Goal: Task Accomplishment & Management: Manage account settings

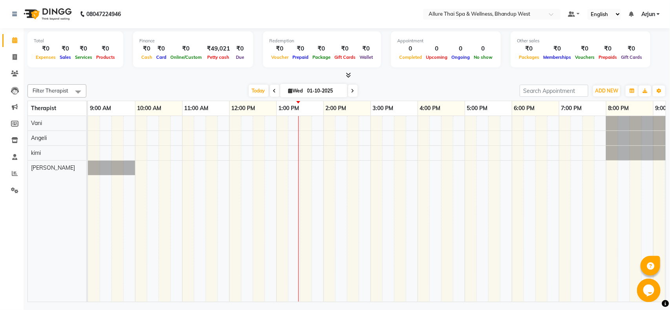
click at [274, 89] on icon at bounding box center [274, 91] width 3 height 5
type input "30-09-2025"
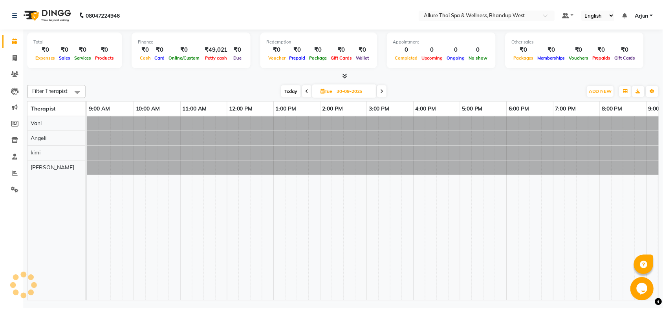
scroll to position [0, 128]
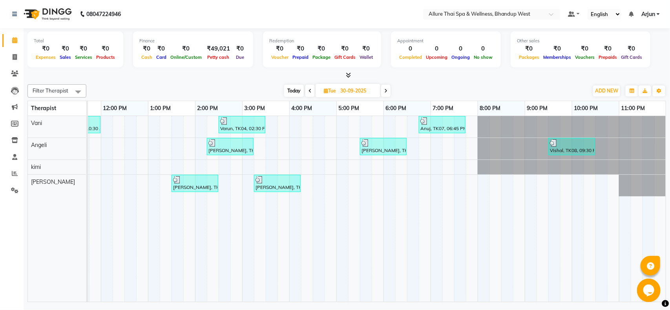
select select "84286"
select select "tentative"
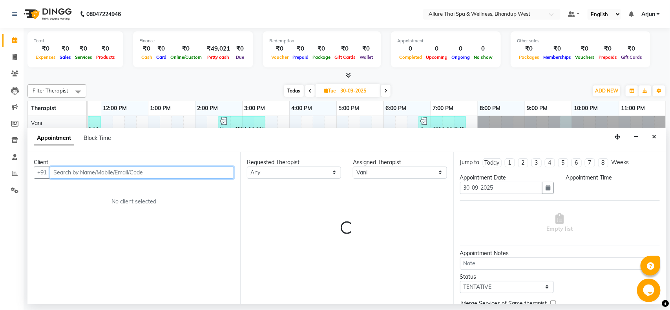
select select "1305"
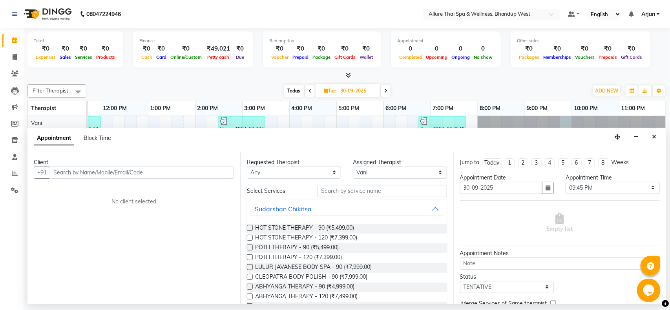
click at [485, 82] on div "Filter Therapist Select All [PERSON_NAME] [PERSON_NAME] [DATE] [DATE] Toggle Dr…" at bounding box center [346, 191] width 639 height 221
click at [656, 136] on icon "Close" at bounding box center [654, 136] width 4 height 5
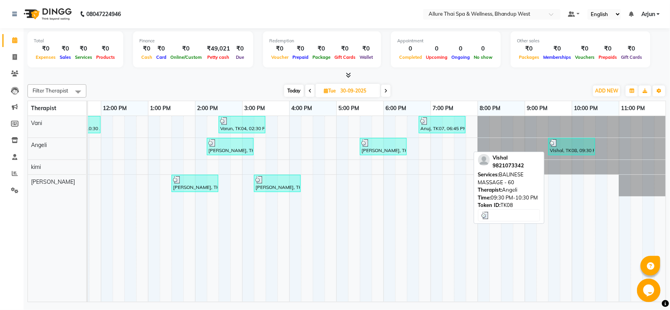
click at [583, 152] on div "Vishal, TK08, 09:30 PM-10:30 PM, BALINESE MASSAGE - 60" at bounding box center [571, 146] width 45 height 15
select select "3"
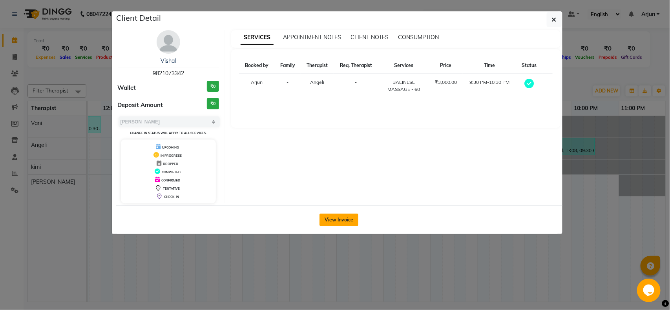
click at [336, 222] on button "View Invoice" at bounding box center [339, 220] width 39 height 13
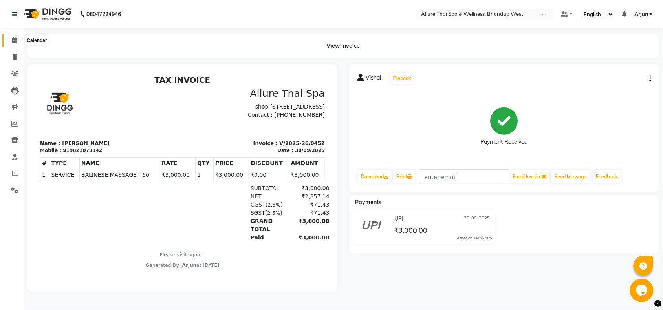
click at [17, 38] on span at bounding box center [15, 40] width 14 height 9
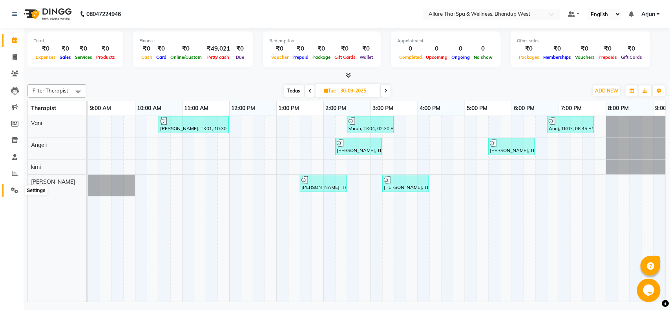
click at [18, 186] on span at bounding box center [15, 190] width 14 height 9
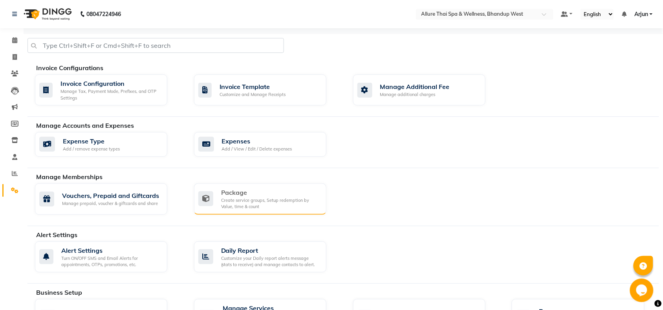
click at [260, 189] on div "Package" at bounding box center [270, 192] width 99 height 9
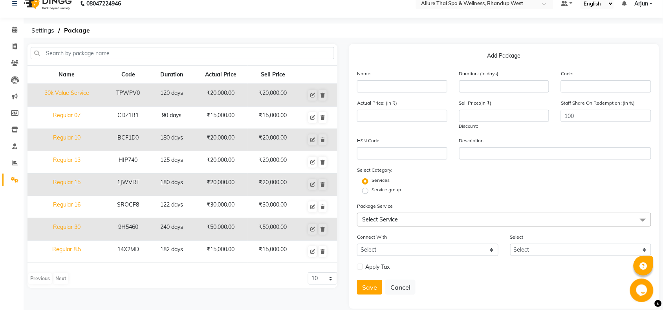
scroll to position [20, 0]
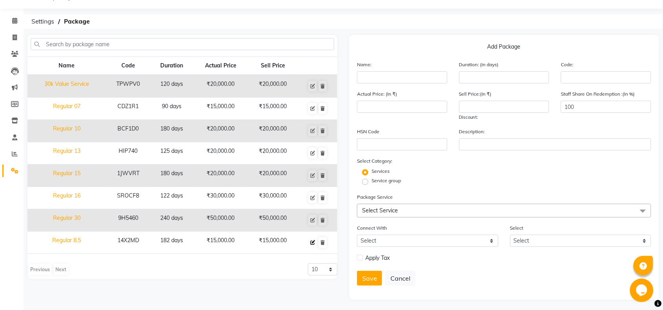
click at [312, 244] on icon at bounding box center [312, 243] width 5 height 5
type input "Regular 8.5"
type input "182"
type input "14X2MD"
type input "15000"
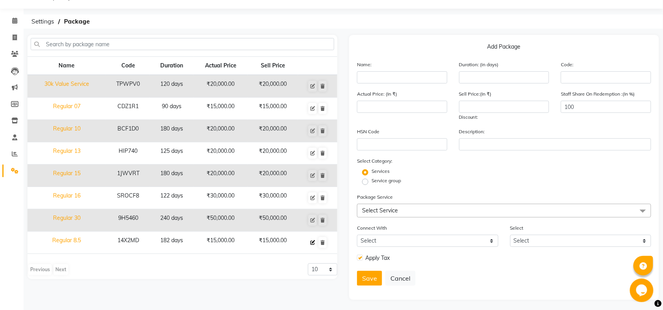
type input "15000"
checkbox input "true"
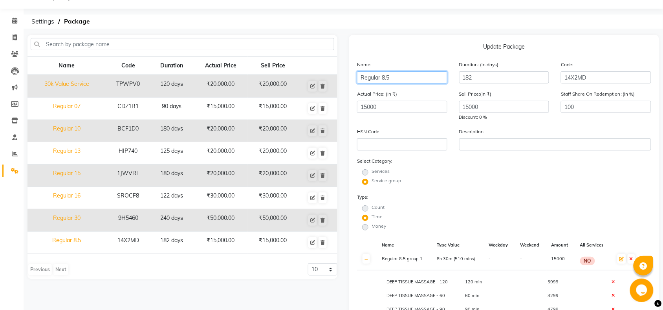
click at [400, 79] on input "Regular 8.5" at bounding box center [402, 77] width 90 height 12
type input "Regular 8"
click at [485, 199] on div "Type: Count Time Money" at bounding box center [427, 212] width 153 height 39
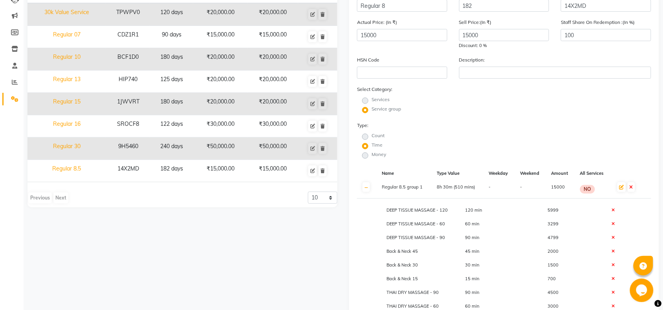
scroll to position [118, 0]
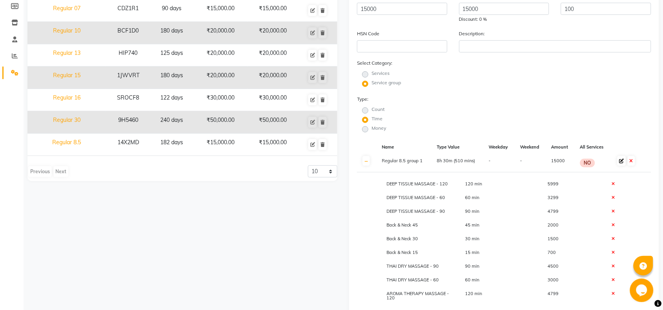
click at [619, 160] on icon at bounding box center [621, 161] width 5 height 5
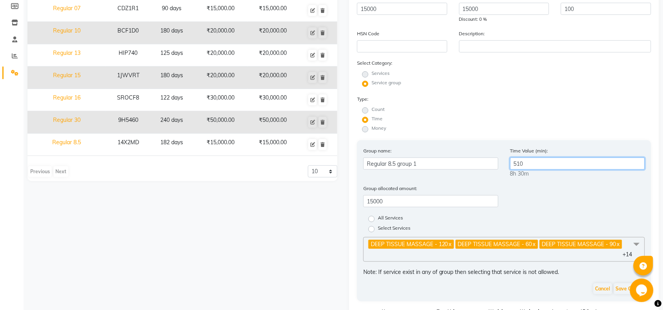
click at [531, 162] on input "510" at bounding box center [577, 164] width 135 height 12
type input "5"
type input "480"
click at [522, 205] on div "Group allocated amount: 15000" at bounding box center [503, 198] width 293 height 29
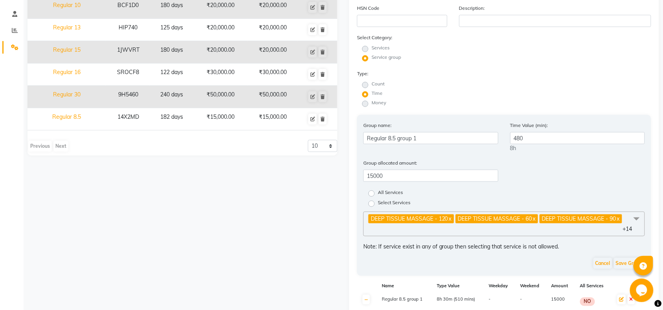
scroll to position [167, 0]
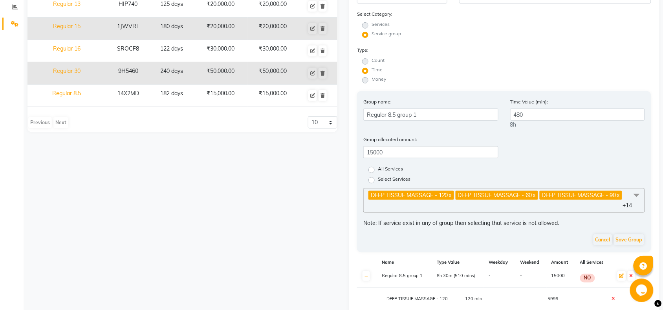
click at [378, 177] on label "Select Services" at bounding box center [394, 180] width 33 height 9
click at [371, 177] on input "Select Services" at bounding box center [373, 179] width 5 height 5
radio input "true"
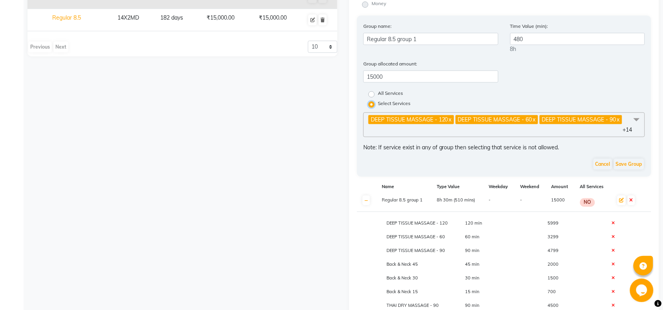
scroll to position [265, 0]
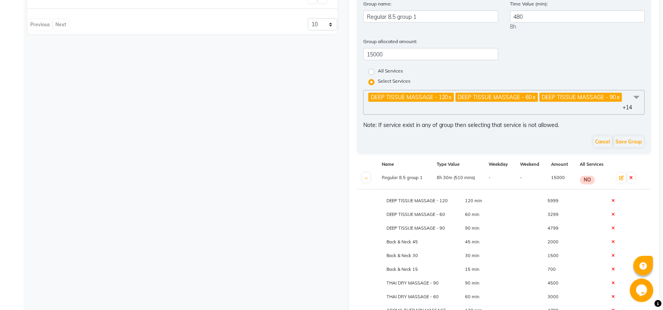
click at [433, 107] on span "DEEP TISSUE MASSAGE - 120 x DEEP TISSUE MASSAGE - 60 x DEEP TISSUE MASSAGE - 90…" at bounding box center [503, 102] width 281 height 25
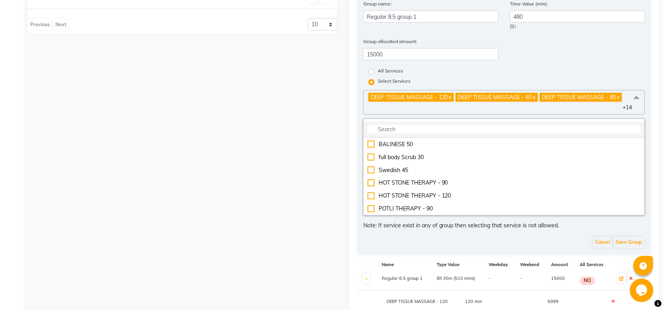
click at [401, 122] on li at bounding box center [503, 130] width 281 height 16
click at [407, 122] on li at bounding box center [503, 130] width 281 height 16
click at [406, 128] on input "multiselect-search" at bounding box center [503, 130] width 273 height 8
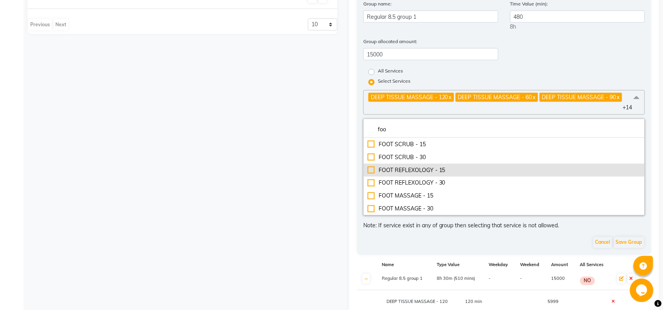
type input "foo"
click at [421, 167] on div "FOOT REFLEXOLOGY - 15" at bounding box center [503, 170] width 273 height 8
checkbox input "true"
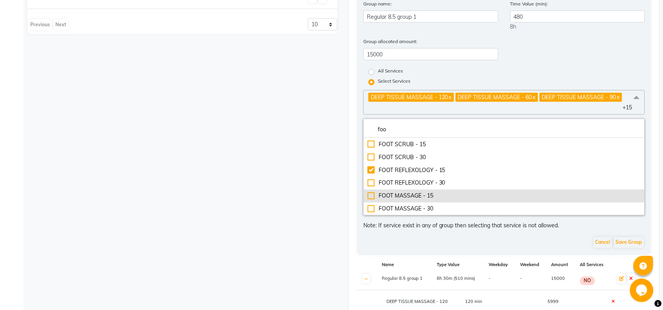
click at [411, 192] on div "FOOT MASSAGE - 15" at bounding box center [503, 196] width 273 height 8
checkbox input "true"
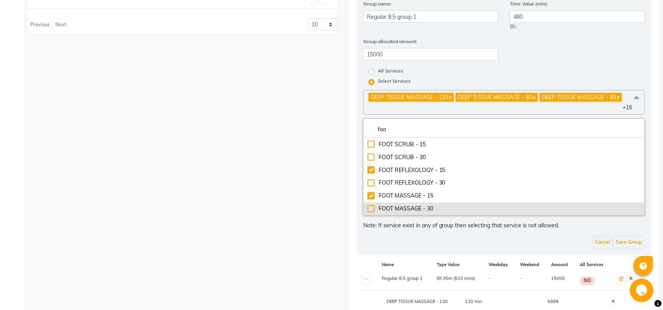
click at [407, 205] on div "FOOT MASSAGE - 30" at bounding box center [503, 209] width 273 height 8
checkbox input "true"
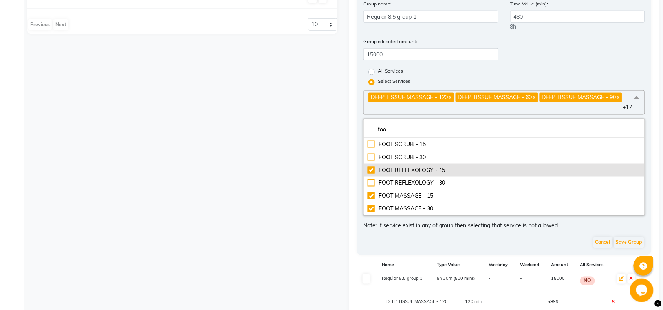
click at [412, 169] on div "FOOT REFLEXOLOGY - 15" at bounding box center [503, 170] width 273 height 8
checkbox input "false"
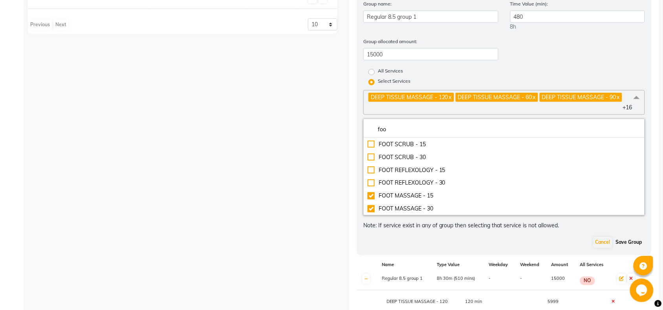
click at [628, 241] on button "Save Group" at bounding box center [629, 242] width 30 height 11
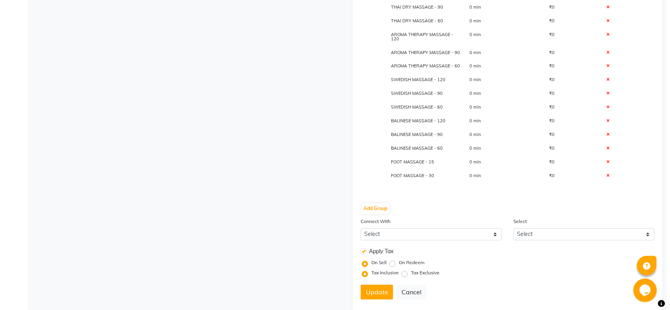
scroll to position [391, 0]
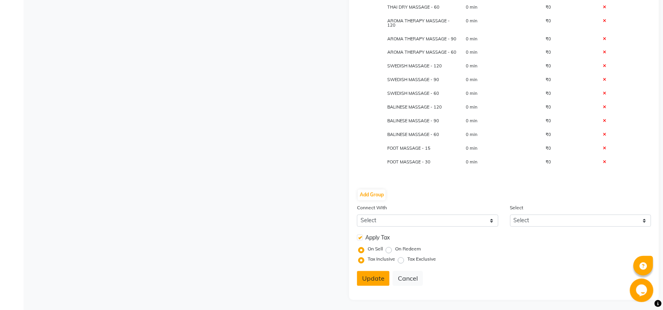
click at [373, 280] on button "Update" at bounding box center [373, 279] width 33 height 15
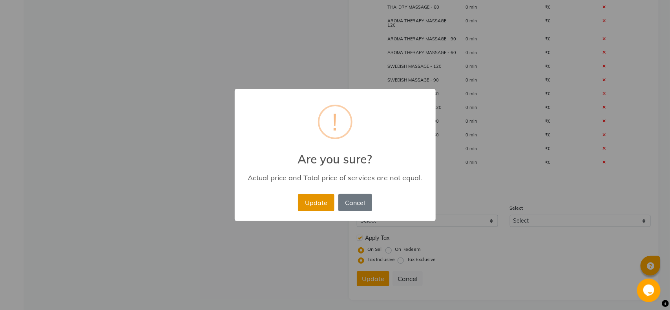
click at [324, 205] on button "Update" at bounding box center [316, 202] width 36 height 17
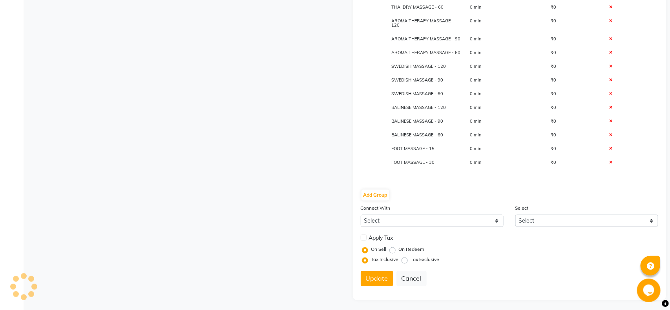
select select
checkbox input "false"
radio input "true"
radio input "false"
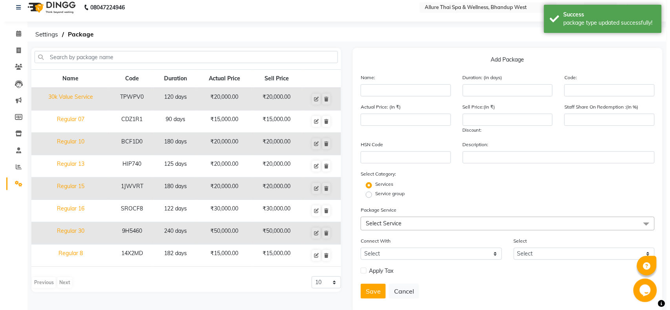
scroll to position [0, 0]
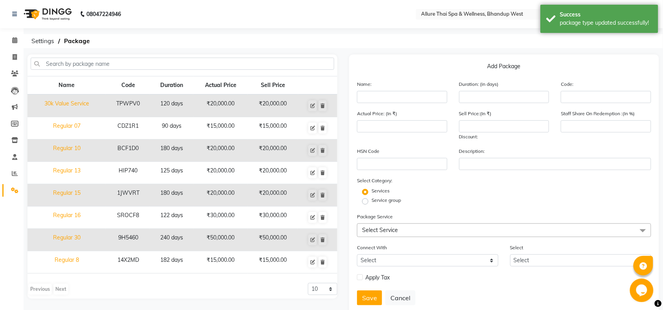
click at [12, 33] on li "Calendar" at bounding box center [12, 40] width 24 height 17
click at [14, 41] on icon at bounding box center [14, 40] width 5 height 6
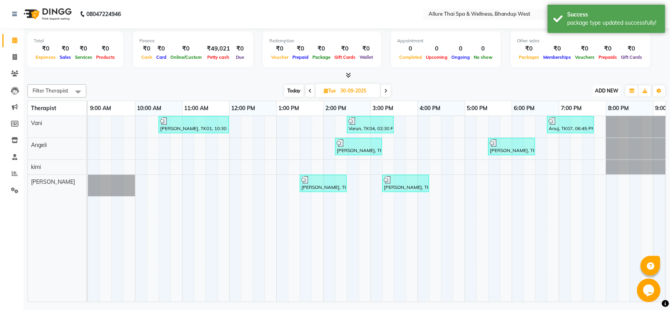
click at [606, 93] on span "ADD NEW" at bounding box center [606, 91] width 23 height 6
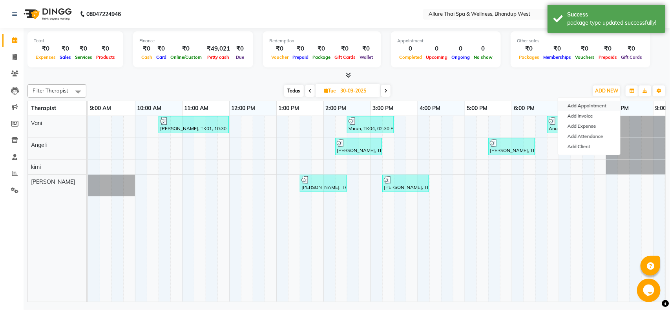
click at [587, 103] on button "Add Appointment" at bounding box center [589, 106] width 62 height 10
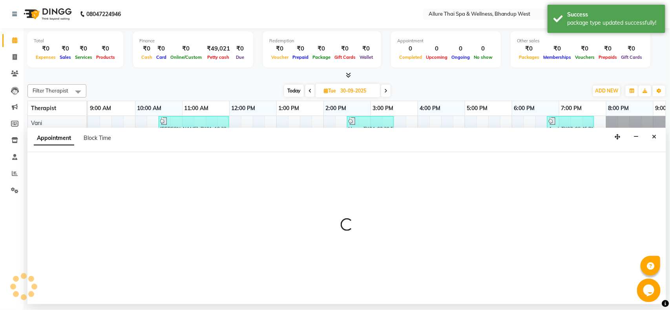
select select "600"
select select "tentative"
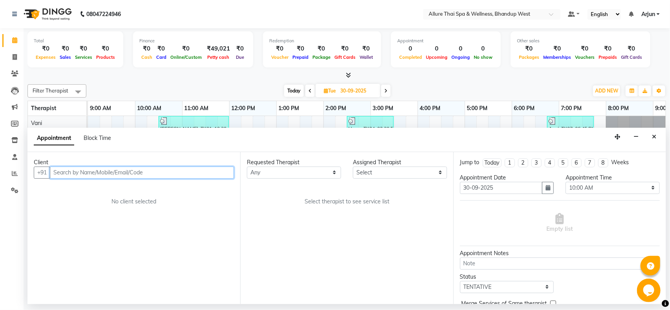
click at [187, 173] on input "text" at bounding box center [142, 173] width 184 height 12
paste input "8600139991"
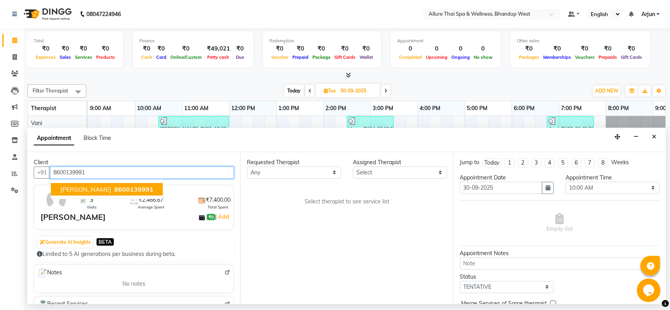
type input "8600139991"
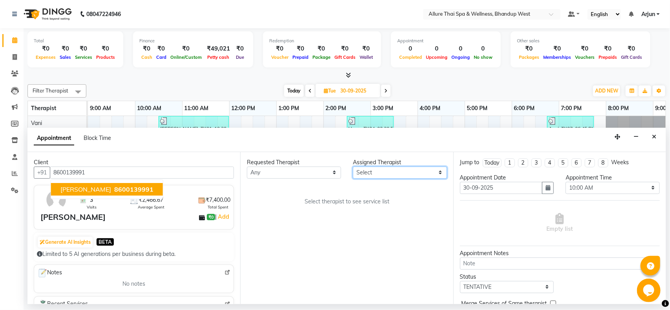
click at [411, 173] on select "Select [PERSON_NAME] [PERSON_NAME]" at bounding box center [400, 173] width 94 height 12
select select "84286"
click at [353, 167] on select "Select [PERSON_NAME] [PERSON_NAME]" at bounding box center [400, 173] width 94 height 12
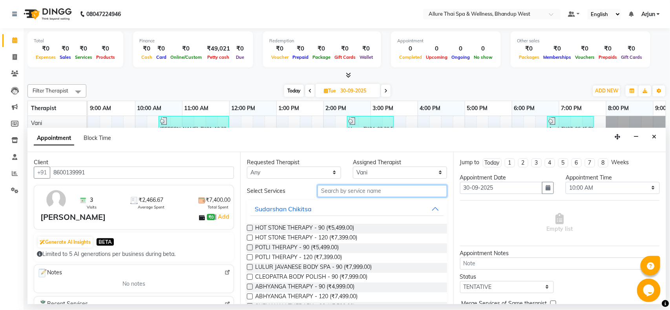
click at [379, 194] on input "text" at bounding box center [383, 191] width 130 height 12
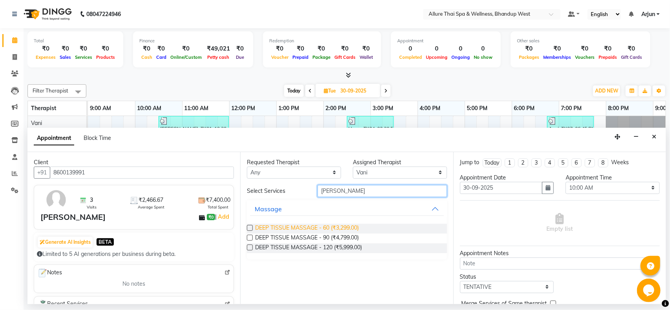
type input "[PERSON_NAME]"
click at [348, 227] on span "DEEP TISSUE MASSAGE - 60 (₹3,299.00)" at bounding box center [307, 229] width 104 height 10
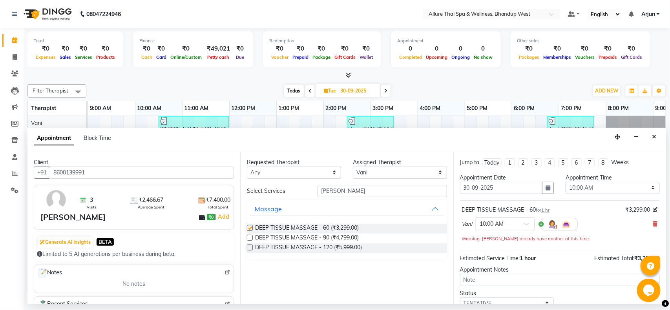
checkbox input "false"
click at [619, 190] on select "Select 10:00 AM 10:15 AM 10:30 AM 10:45 AM 11:00 AM 11:15 AM 11:30 AM 11:45 AM …" at bounding box center [613, 188] width 94 height 12
select select "735"
click at [566, 182] on select "Select 10:00 AM 10:15 AM 10:30 AM 10:45 AM 11:00 AM 11:15 AM 11:30 AM 11:45 AM …" at bounding box center [613, 188] width 94 height 12
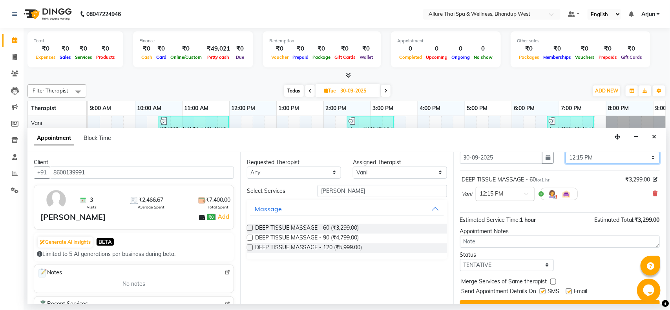
scroll to position [47, 0]
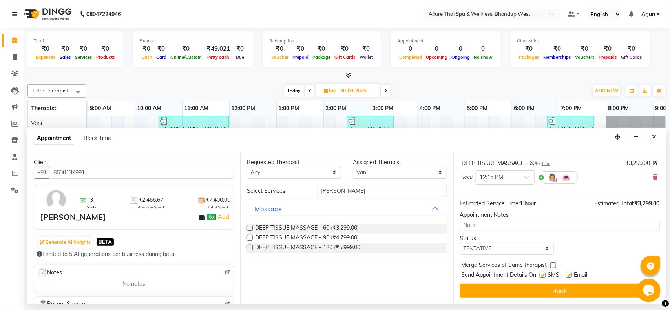
click at [542, 278] on label at bounding box center [543, 275] width 6 height 6
click at [542, 278] on input "checkbox" at bounding box center [542, 276] width 5 height 5
checkbox input "false"
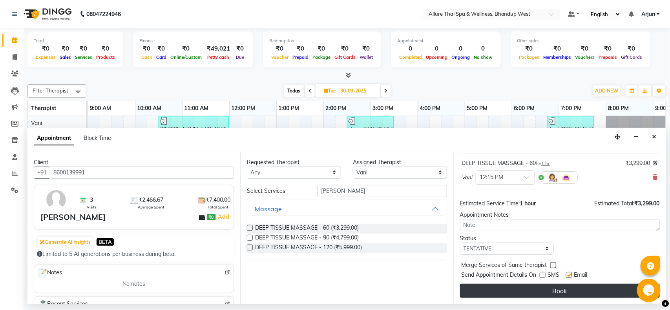
click at [539, 293] on button "Book" at bounding box center [560, 291] width 200 height 14
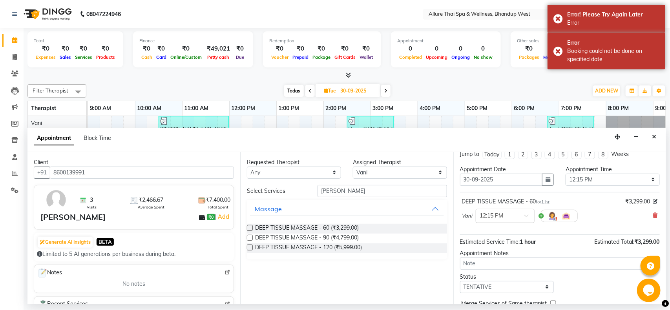
scroll to position [0, 0]
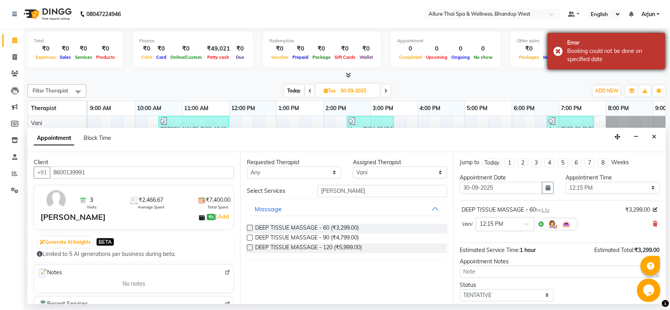
click at [560, 50] on div "Error Booking could not be done on specified date" at bounding box center [607, 51] width 118 height 37
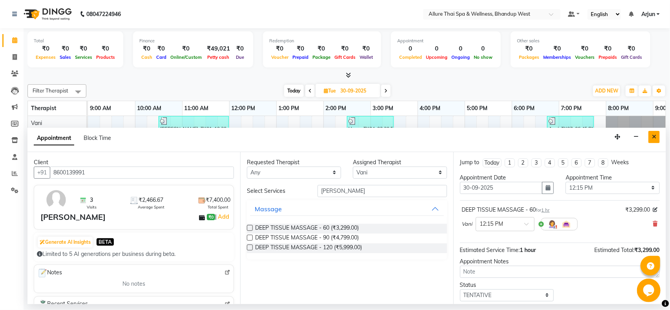
click at [654, 136] on icon "Close" at bounding box center [654, 136] width 4 height 5
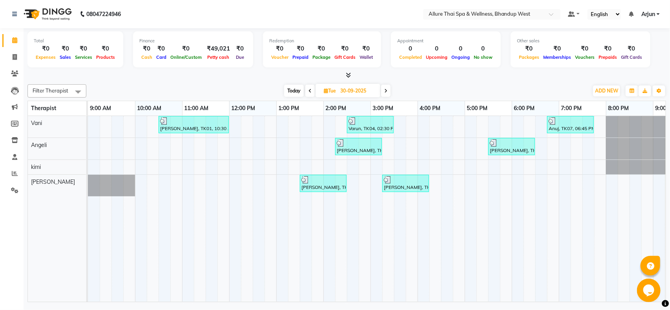
click at [387, 91] on icon at bounding box center [385, 91] width 3 height 5
type input "01-10-2025"
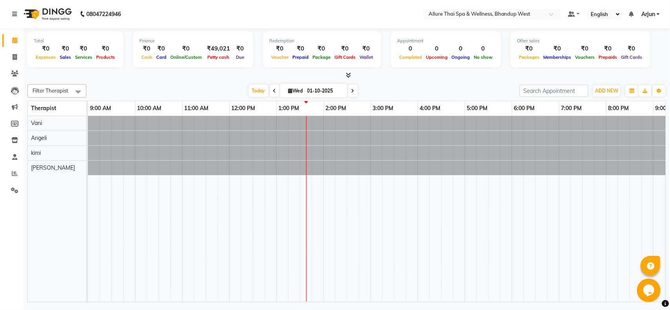
scroll to position [0, 128]
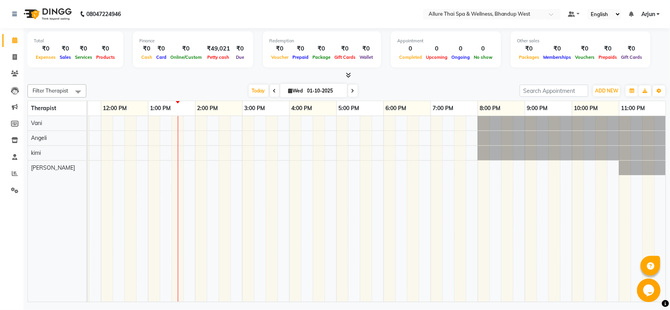
click at [343, 124] on div at bounding box center [313, 209] width 707 height 186
select select "84286"
select select "tentative"
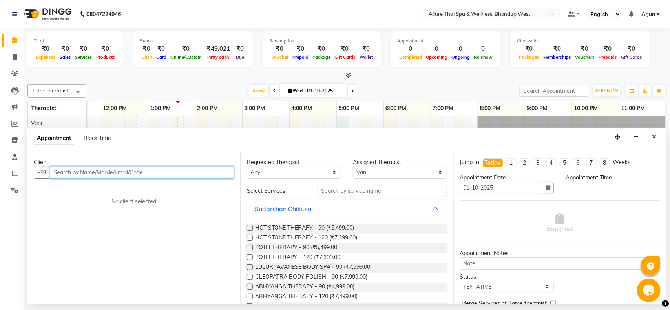
select select "1020"
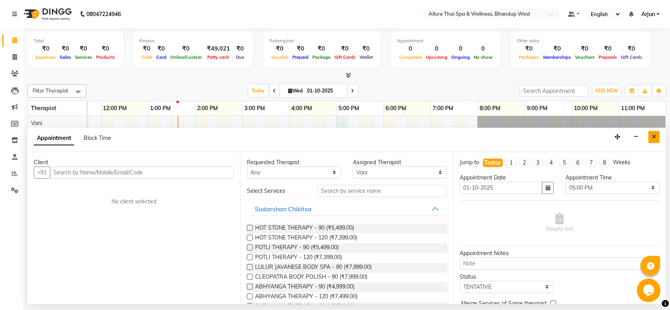
click at [653, 136] on icon "Close" at bounding box center [654, 136] width 4 height 5
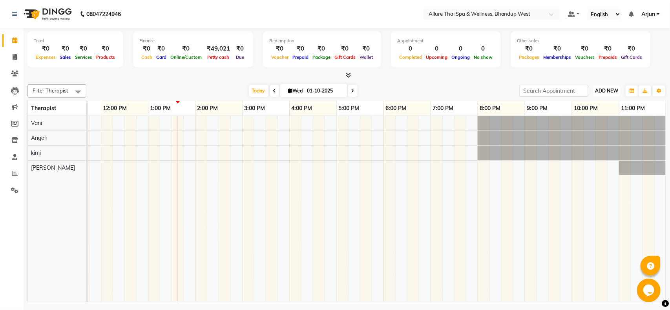
click at [605, 90] on span "ADD NEW" at bounding box center [606, 91] width 23 height 6
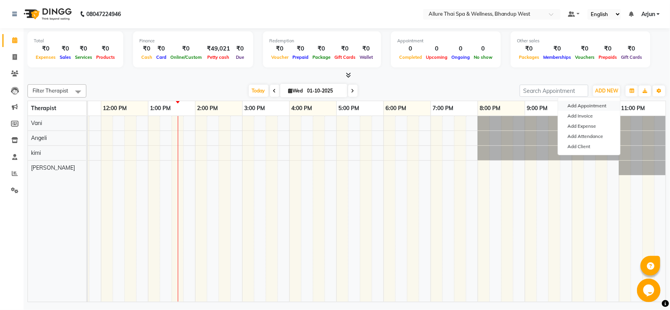
click at [587, 107] on button "Add Appointment" at bounding box center [589, 106] width 62 height 10
select select "tentative"
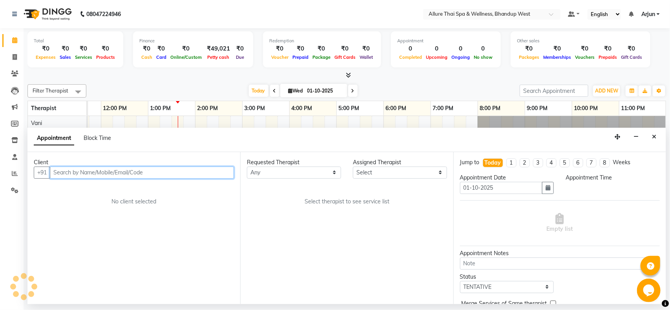
select select "600"
click at [189, 176] on input "text" at bounding box center [142, 173] width 184 height 12
paste input "8600139991"
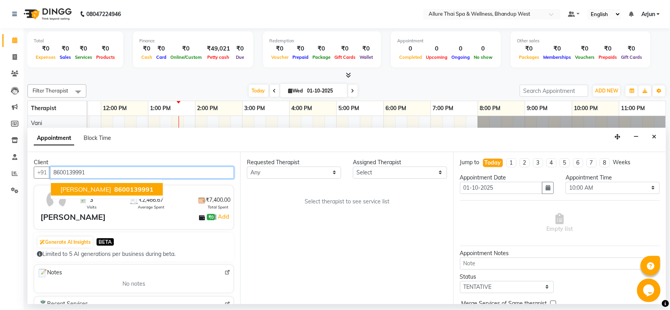
type input "8600139991"
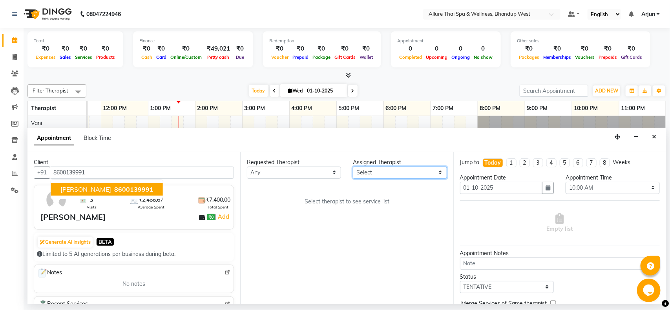
drag, startPoint x: 421, startPoint y: 172, endPoint x: 395, endPoint y: 179, distance: 26.8
click at [421, 172] on select "Select [PERSON_NAME] [PERSON_NAME]" at bounding box center [400, 173] width 94 height 12
select select "84286"
click at [353, 167] on select "Select [PERSON_NAME] [PERSON_NAME]" at bounding box center [400, 173] width 94 height 12
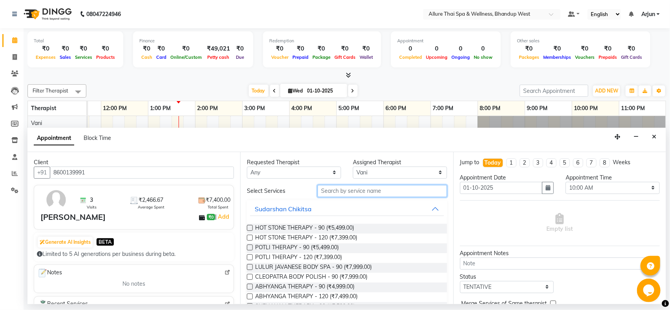
click at [389, 195] on input "text" at bounding box center [383, 191] width 130 height 12
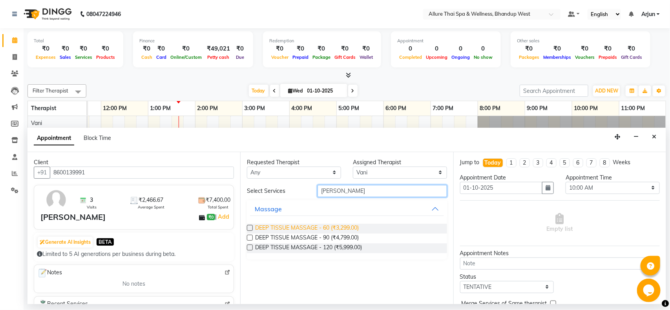
type input "[PERSON_NAME]"
click at [346, 227] on span "DEEP TISSUE MASSAGE - 60 (₹3,299.00)" at bounding box center [307, 229] width 104 height 10
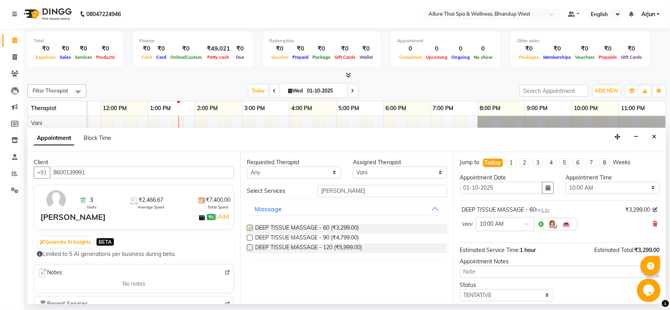
checkbox input "false"
click at [623, 183] on select "Select 10:00 AM 10:15 AM 10:30 AM 10:45 AM 11:00 AM 11:15 AM 11:30 AM 11:45 AM …" at bounding box center [613, 188] width 94 height 12
select select "735"
click at [566, 182] on select "Select 10:00 AM 10:15 AM 10:30 AM 10:45 AM 11:00 AM 11:15 AM 11:30 AM 11:45 AM …" at bounding box center [613, 188] width 94 height 12
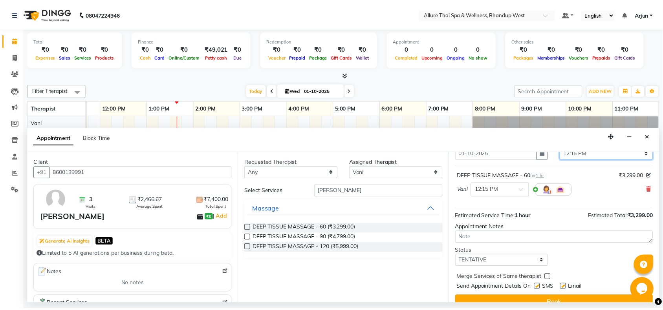
scroll to position [47, 0]
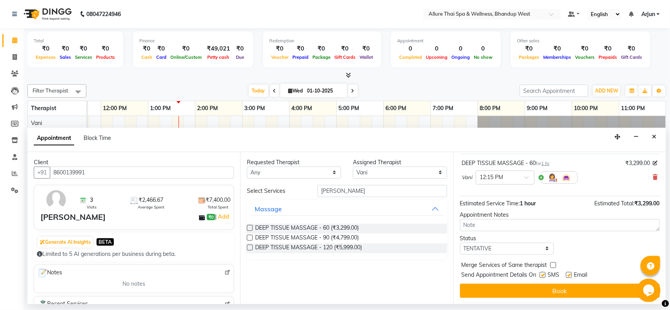
click at [542, 276] on label at bounding box center [543, 275] width 6 height 6
click at [542, 276] on input "checkbox" at bounding box center [542, 276] width 5 height 5
checkbox input "false"
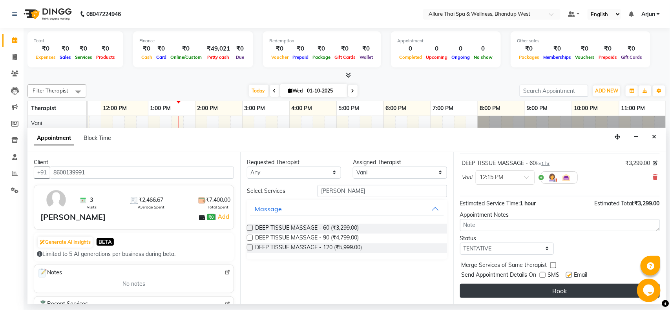
click at [545, 290] on button "Book" at bounding box center [560, 291] width 200 height 14
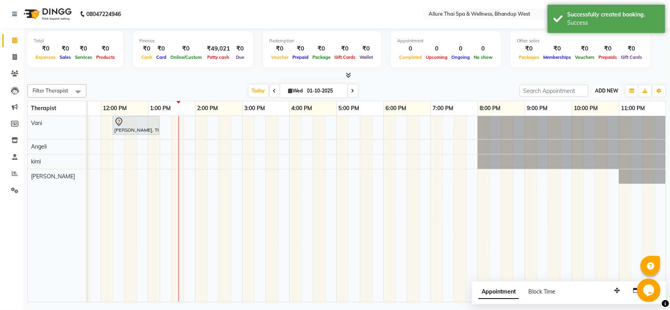
click at [619, 89] on button "ADD NEW Toggle Dropdown" at bounding box center [606, 91] width 27 height 11
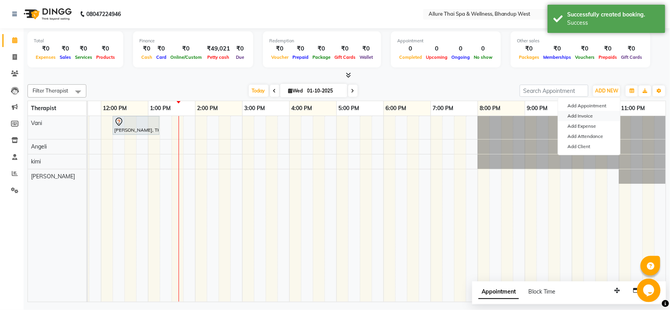
click at [595, 115] on link "Add Invoice" at bounding box center [589, 116] width 62 height 10
select select "8527"
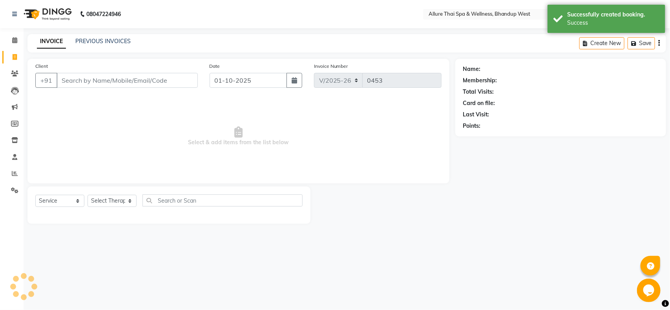
select select "package"
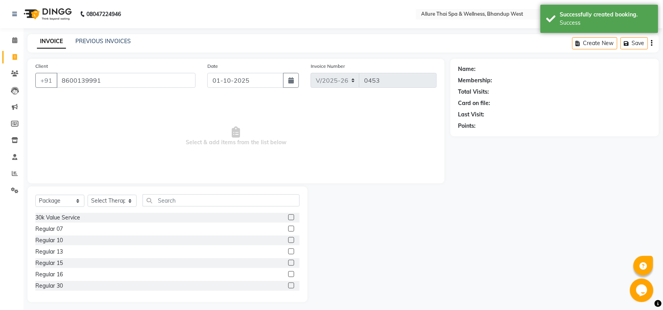
type input "8600139991"
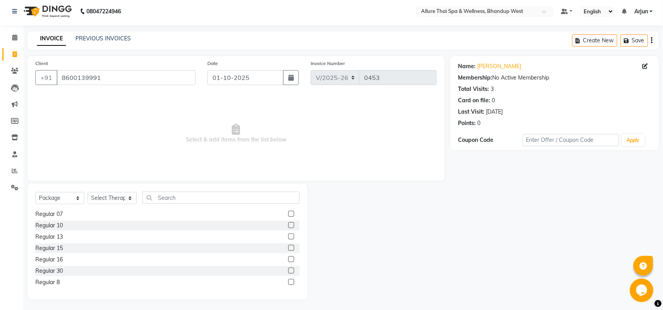
scroll to position [3, 0]
click at [288, 281] on label at bounding box center [291, 282] width 6 height 6
click at [288, 281] on input "checkbox" at bounding box center [290, 282] width 5 height 5
click at [288, 281] on label at bounding box center [291, 282] width 6 height 6
click at [288, 281] on input "checkbox" at bounding box center [290, 282] width 5 height 5
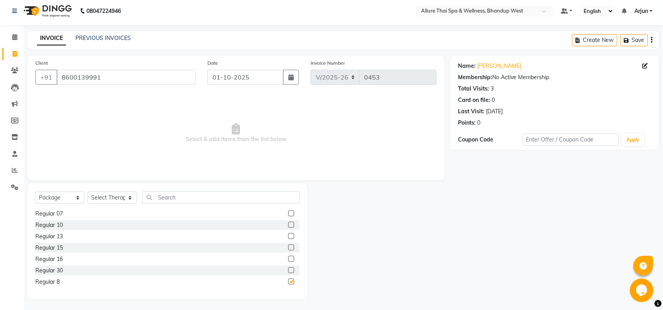
checkbox input "false"
click at [132, 195] on select "Select Therapist [PERSON_NAME] [PERSON_NAME] kimi Mercy Noite Pari [PERSON_NAME…" at bounding box center [112, 198] width 49 height 12
select select "84286"
click at [88, 192] on select "Select Therapist [PERSON_NAME] [PERSON_NAME] kimi Mercy Noite Pari [PERSON_NAME…" at bounding box center [112, 198] width 49 height 12
click at [288, 281] on label at bounding box center [291, 282] width 6 height 6
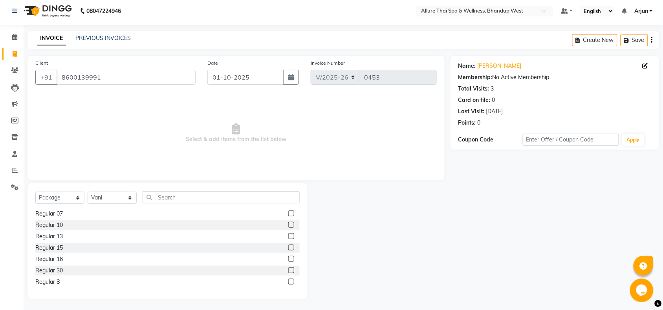
click at [288, 281] on input "checkbox" at bounding box center [290, 282] width 5 height 5
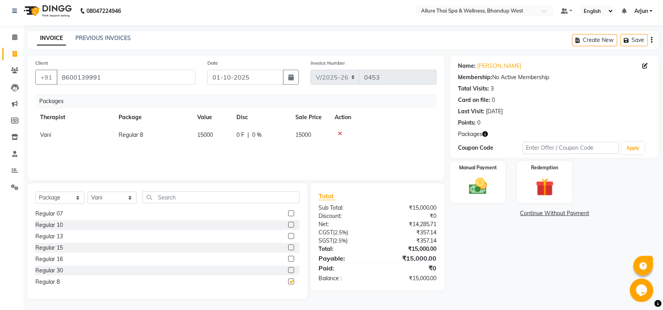
checkbox input "false"
click at [487, 177] on img at bounding box center [477, 187] width 31 height 22
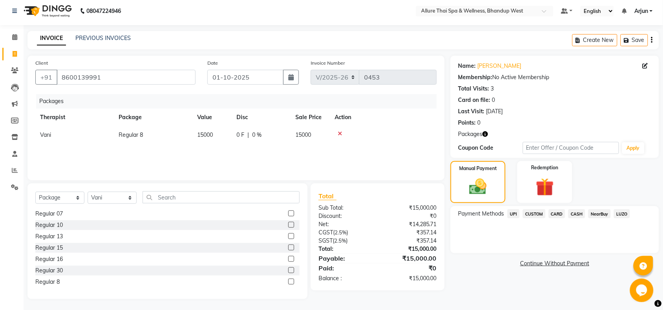
click at [517, 216] on span "UPI" at bounding box center [513, 214] width 12 height 9
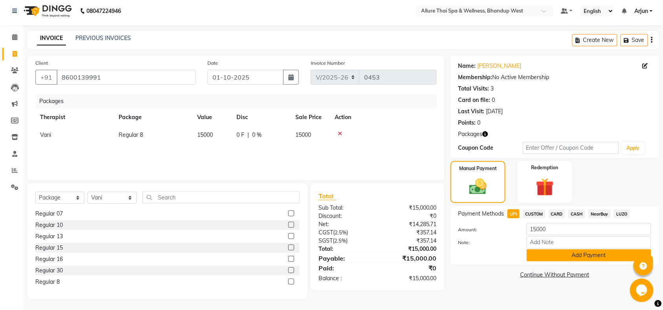
click at [567, 256] on button "Add Payment" at bounding box center [588, 256] width 124 height 12
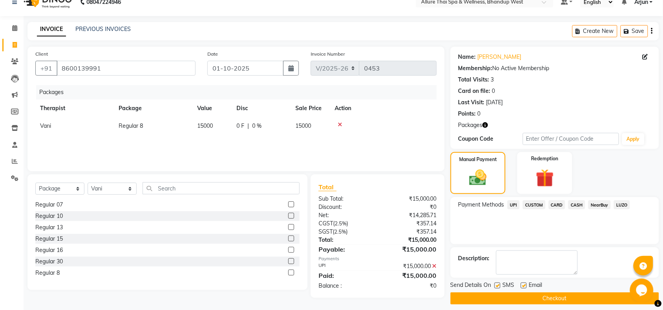
scroll to position [19, 0]
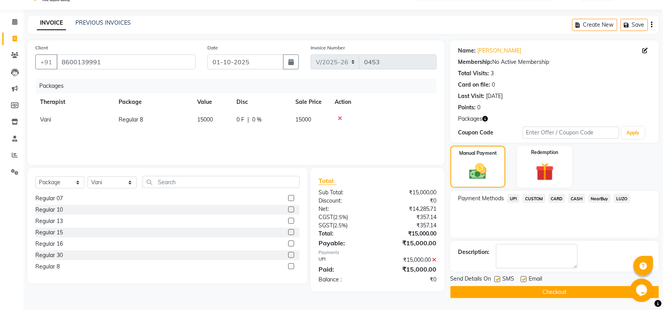
click at [497, 278] on label at bounding box center [497, 280] width 6 height 6
click at [497, 278] on input "checkbox" at bounding box center [496, 280] width 5 height 5
checkbox input "false"
click at [498, 295] on button "Checkout" at bounding box center [554, 293] width 208 height 12
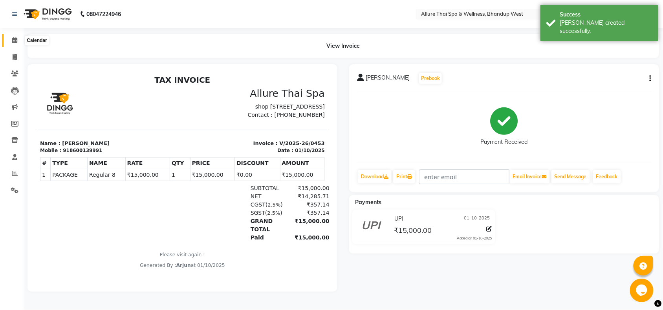
click at [13, 40] on icon at bounding box center [14, 40] width 5 height 6
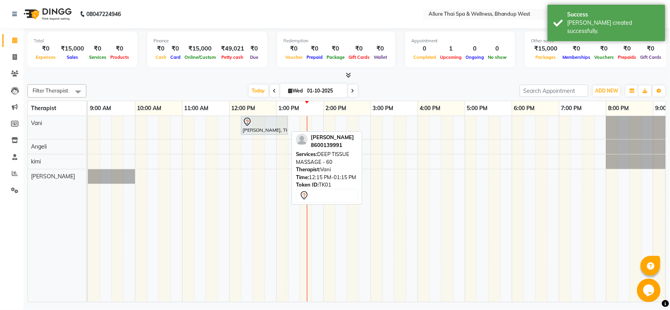
click at [261, 130] on div "[PERSON_NAME], TK01, 12:15 PM-01:15 PM, DEEP TISSUE MASSAGE - 60" at bounding box center [264, 125] width 45 height 16
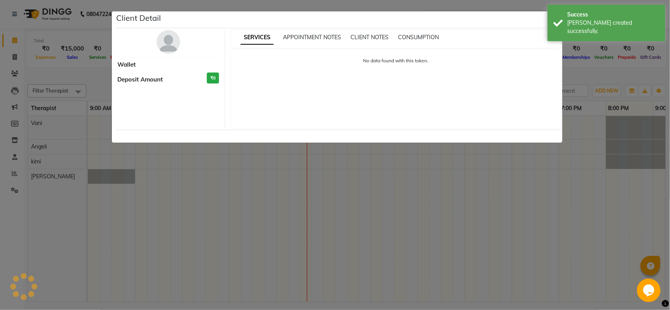
select select "7"
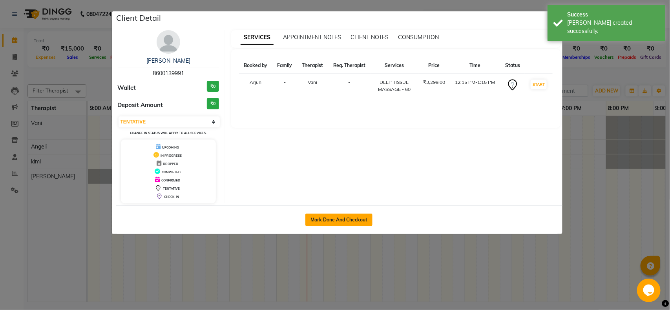
click at [339, 222] on button "Mark Done And Checkout" at bounding box center [338, 220] width 67 height 13
select select "8527"
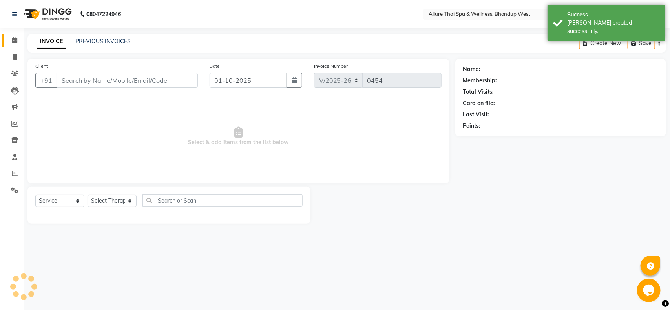
select select "package"
type input "8600139991"
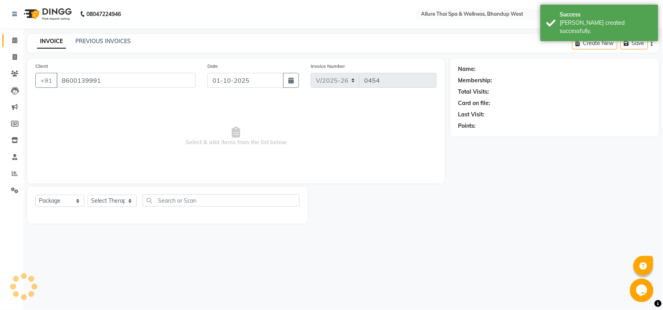
select select "84286"
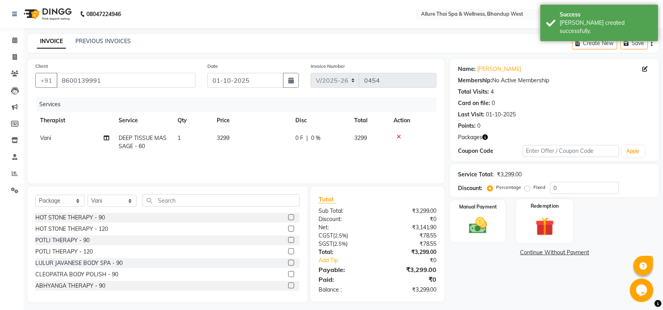
click at [550, 224] on img at bounding box center [544, 227] width 31 height 24
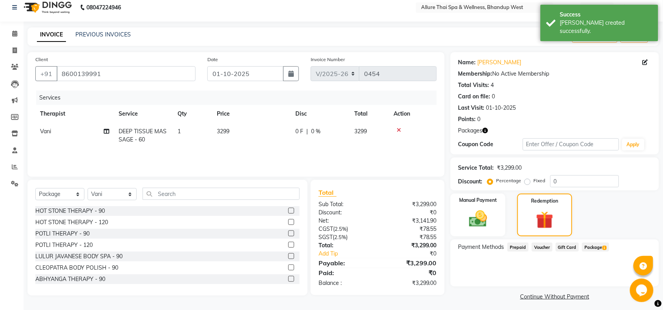
scroll to position [11, 0]
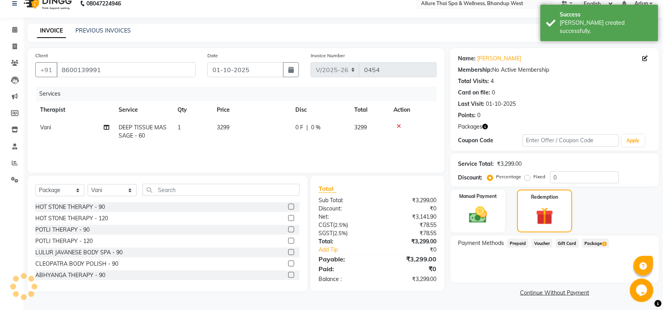
click at [599, 239] on span "Package 1" at bounding box center [595, 243] width 27 height 9
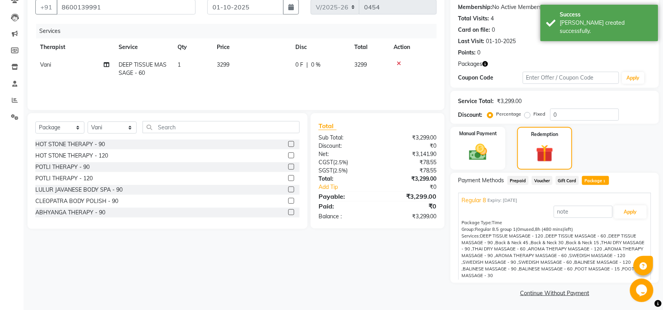
scroll to position [74, 0]
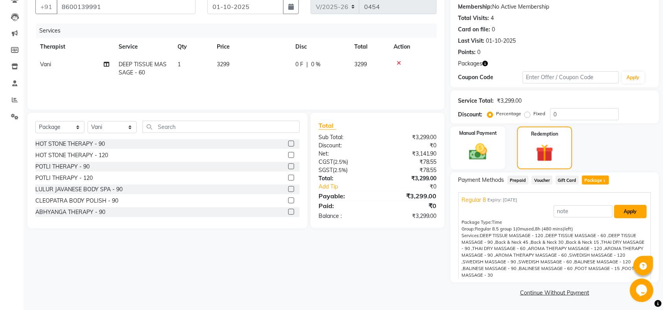
click at [626, 214] on button "Apply" at bounding box center [630, 211] width 33 height 13
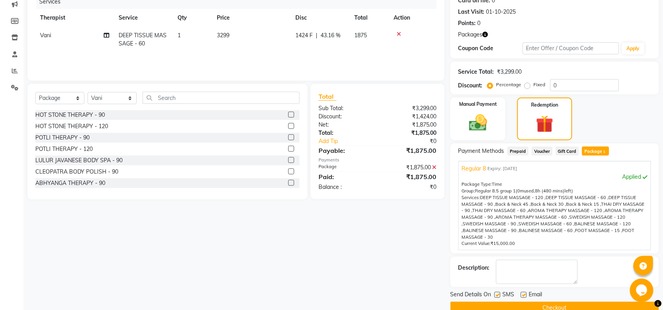
scroll to position [119, 0]
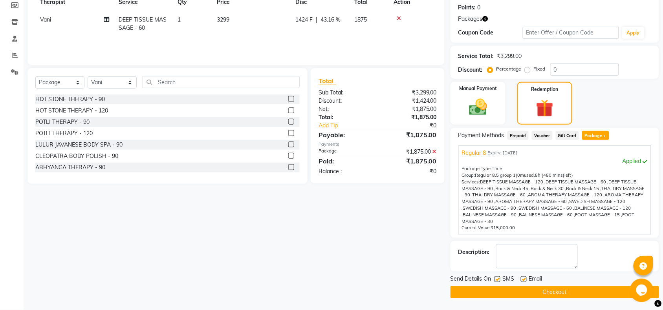
click at [500, 279] on div "SMS" at bounding box center [507, 280] width 26 height 10
click at [500, 279] on label at bounding box center [497, 280] width 6 height 6
click at [499, 279] on input "checkbox" at bounding box center [496, 280] width 5 height 5
checkbox input "false"
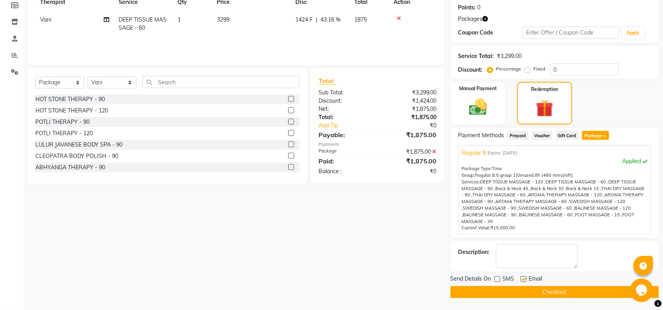
click at [501, 290] on button "Checkout" at bounding box center [554, 293] width 208 height 12
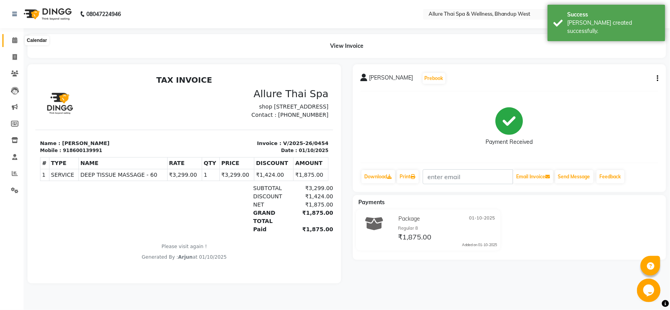
click at [18, 40] on span at bounding box center [15, 40] width 14 height 9
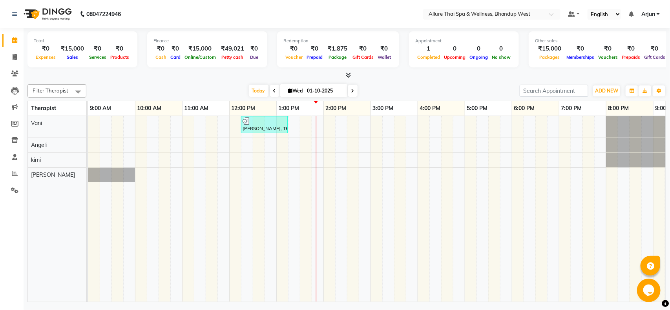
click at [407, 152] on div "[PERSON_NAME], TK01, 12:15 PM-01:15 PM, DEEP TISSUE MASSAGE - 60" at bounding box center [441, 209] width 707 height 186
select select "84287"
select select "tentative"
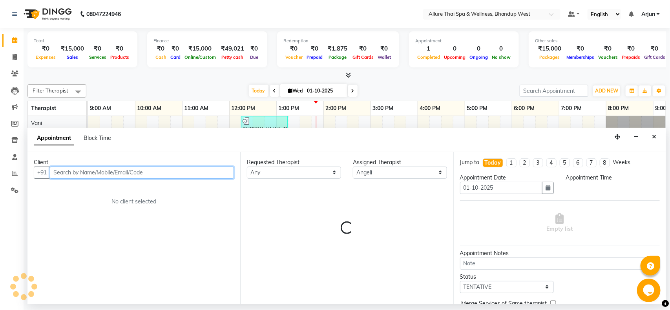
select select "945"
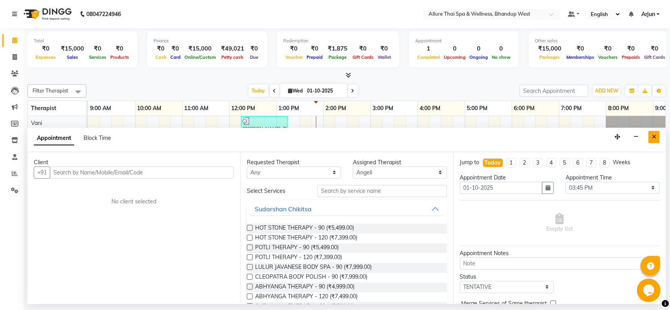
click at [654, 134] on icon "Close" at bounding box center [654, 136] width 4 height 5
